Goal: Navigation & Orientation: Go to known website

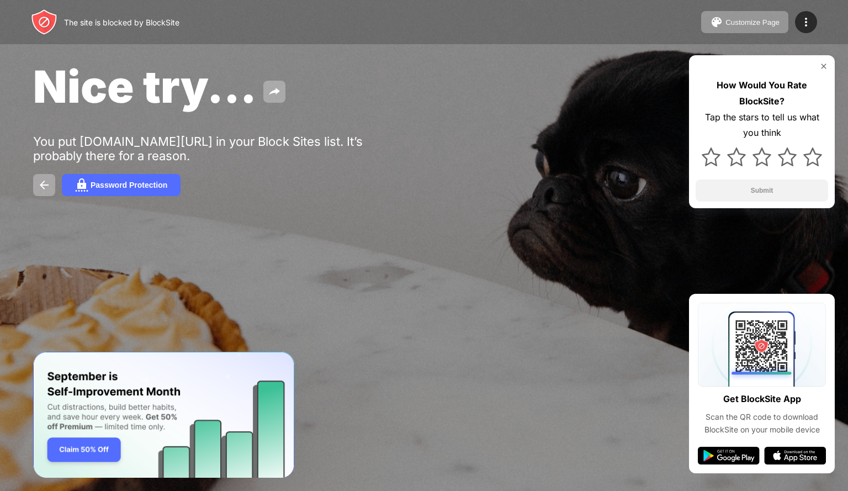
click at [396, 145] on div "Nice try... You put classroom.google.com/c/MzI1ODU4NjA0MDcx in your Block Sites…" at bounding box center [424, 128] width 848 height 256
